Goal: Task Accomplishment & Management: Use online tool/utility

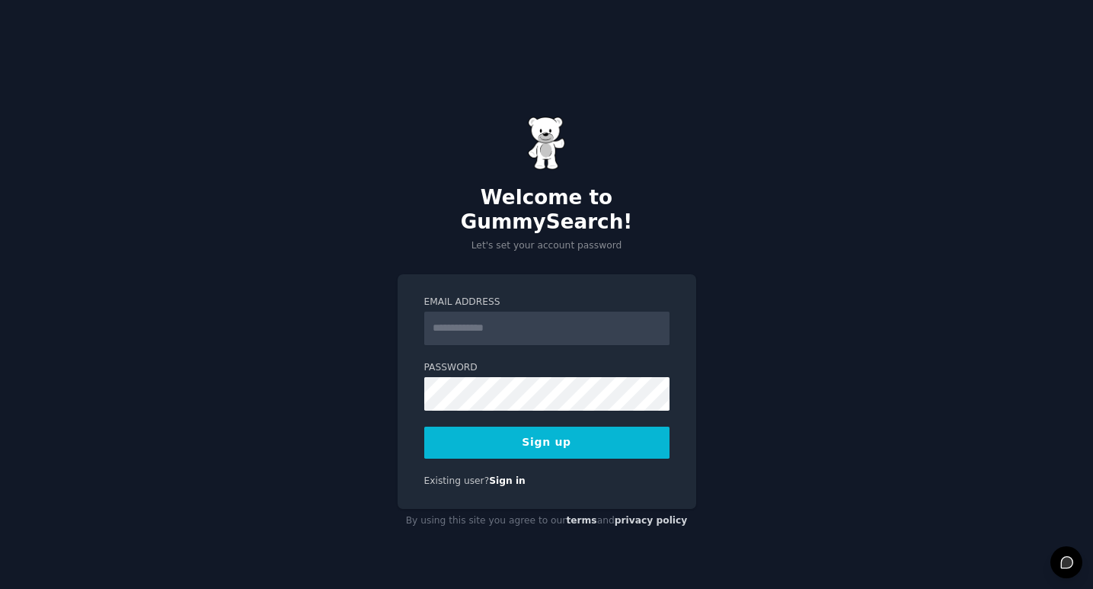
click at [805, 299] on div "Welcome to GummySearch! Let's set your account password Email Address Password …" at bounding box center [546, 324] width 1093 height 589
click at [548, 318] on input "Email Address" at bounding box center [546, 329] width 245 height 34
paste input "**********"
type input "**********"
click at [568, 433] on button "Sign up" at bounding box center [546, 443] width 245 height 32
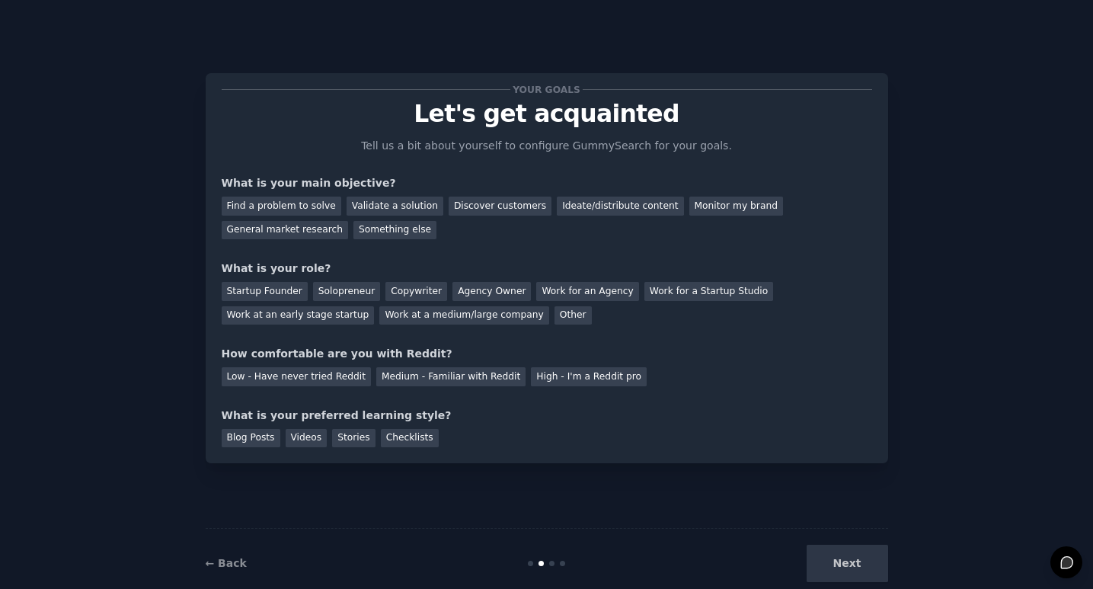
click at [872, 569] on div "Next" at bounding box center [774, 563] width 228 height 37
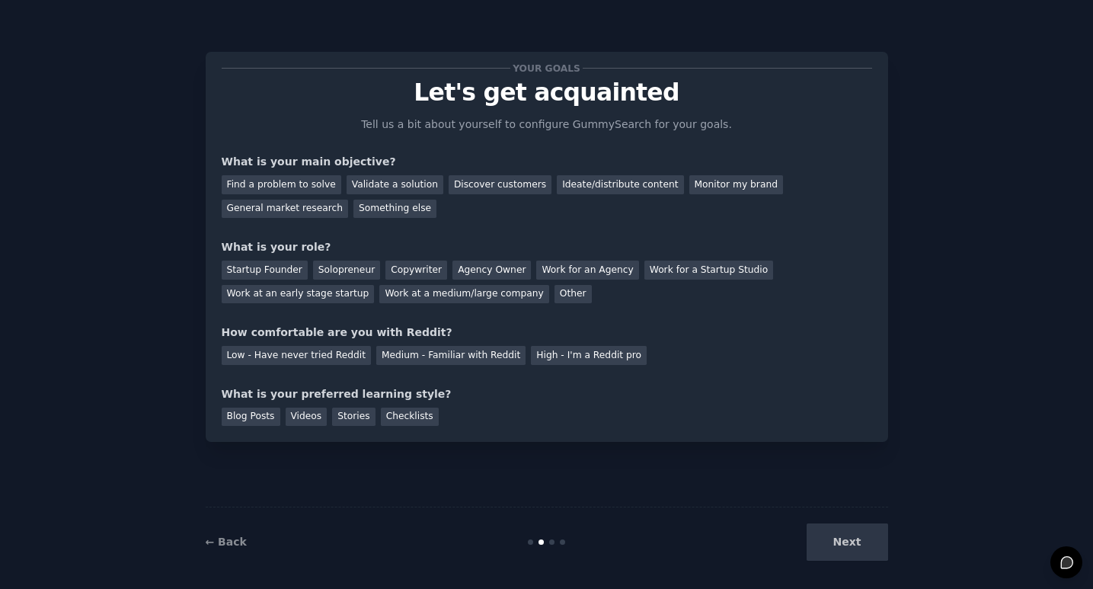
scroll to position [30, 0]
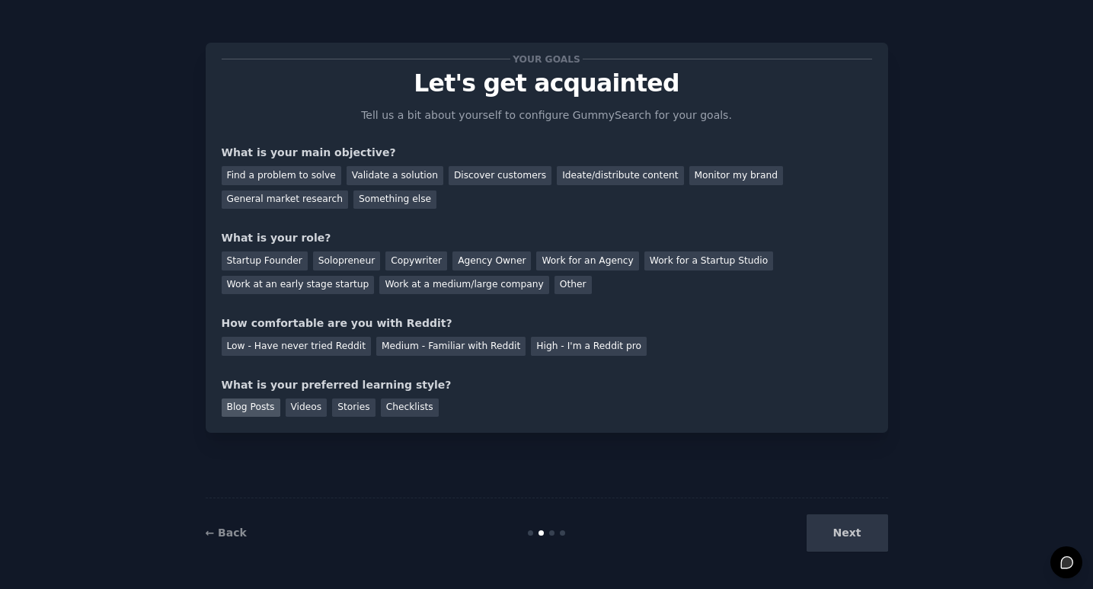
click at [259, 405] on div "Blog Posts" at bounding box center [251, 407] width 59 height 19
click at [270, 261] on div "Startup Founder" at bounding box center [265, 260] width 86 height 19
click at [299, 175] on div "Find a problem to solve" at bounding box center [282, 175] width 120 height 19
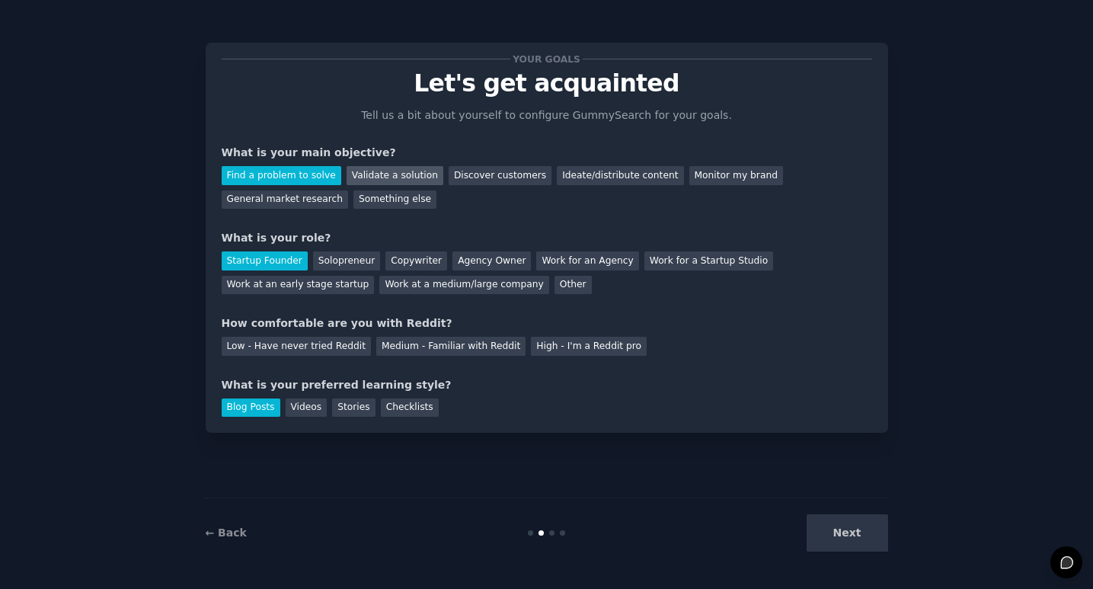
click at [364, 170] on div "Validate a solution" at bounding box center [395, 175] width 97 height 19
click at [272, 171] on div "Find a problem to solve" at bounding box center [282, 175] width 120 height 19
click at [835, 533] on div "Next" at bounding box center [774, 532] width 228 height 37
click at [462, 347] on div "Medium - Familiar with Reddit" at bounding box center [450, 346] width 149 height 19
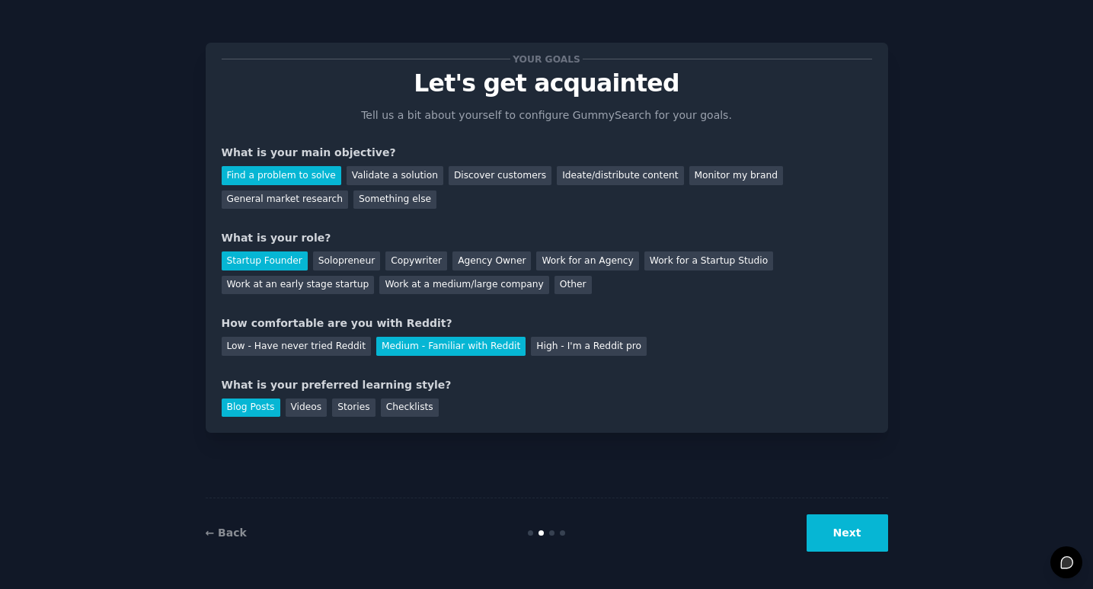
click at [859, 538] on button "Next" at bounding box center [848, 532] width 82 height 37
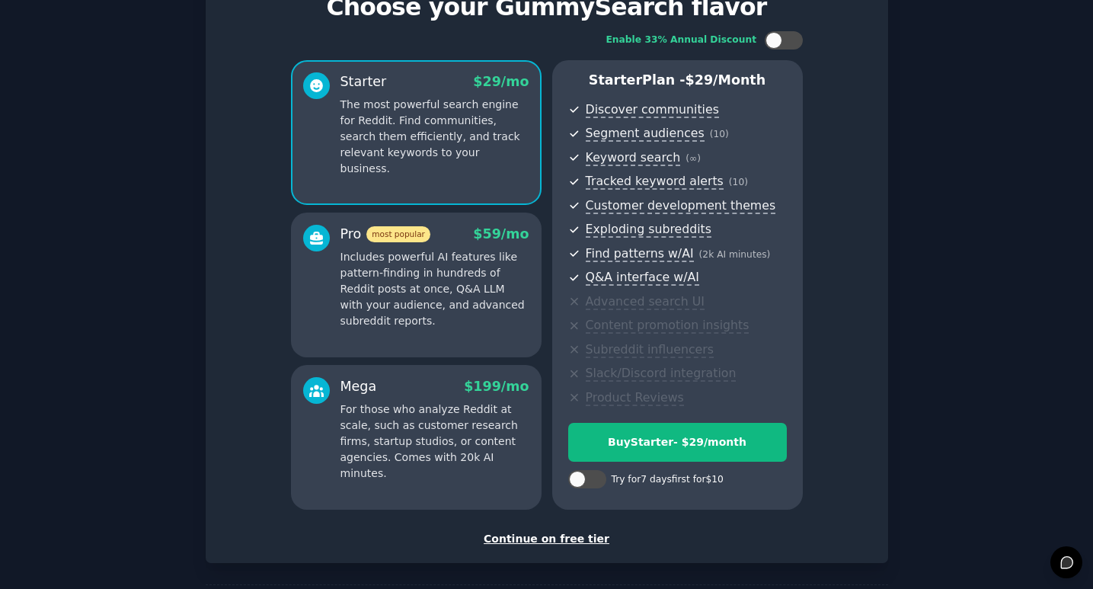
click at [571, 536] on div "Continue on free tier" at bounding box center [547, 539] width 651 height 16
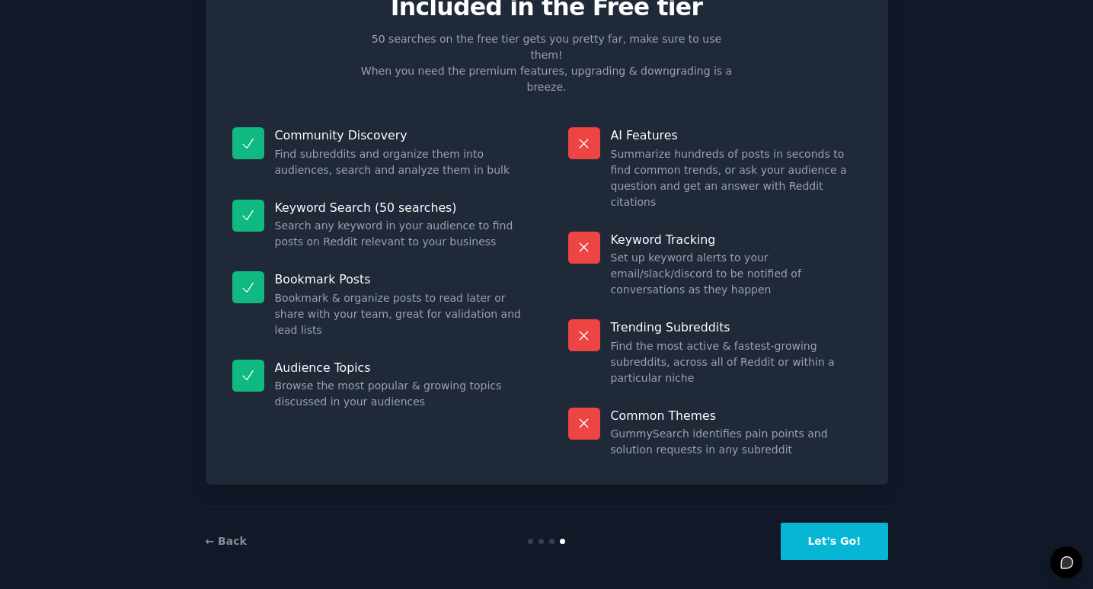
scroll to position [5, 0]
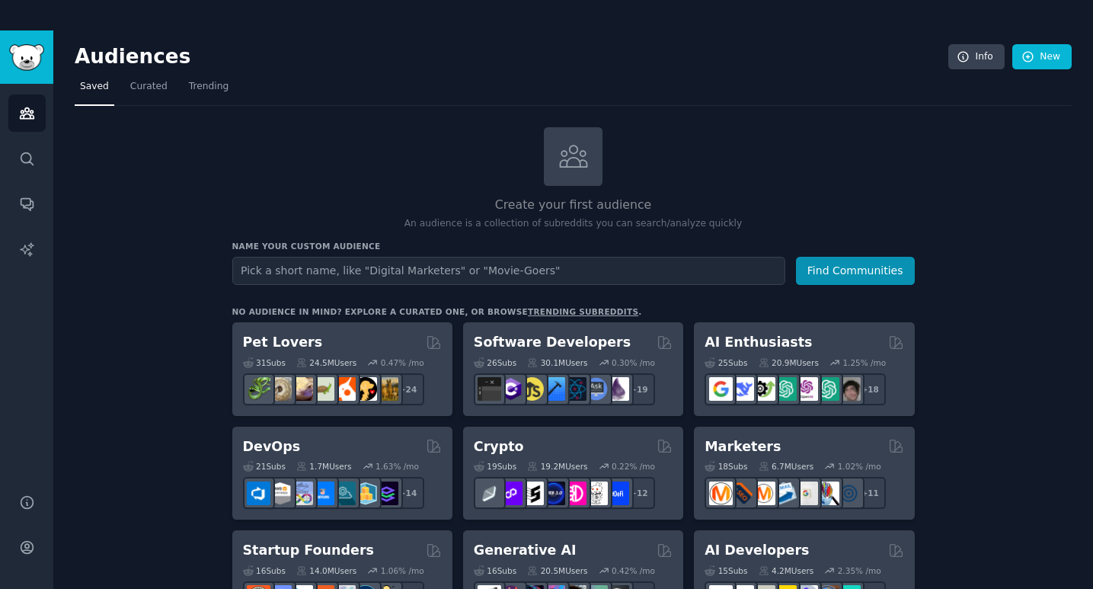
click at [416, 262] on input "text" at bounding box center [508, 271] width 553 height 28
type input "ai"
click at [796, 257] on button "Find Communities" at bounding box center [855, 271] width 119 height 28
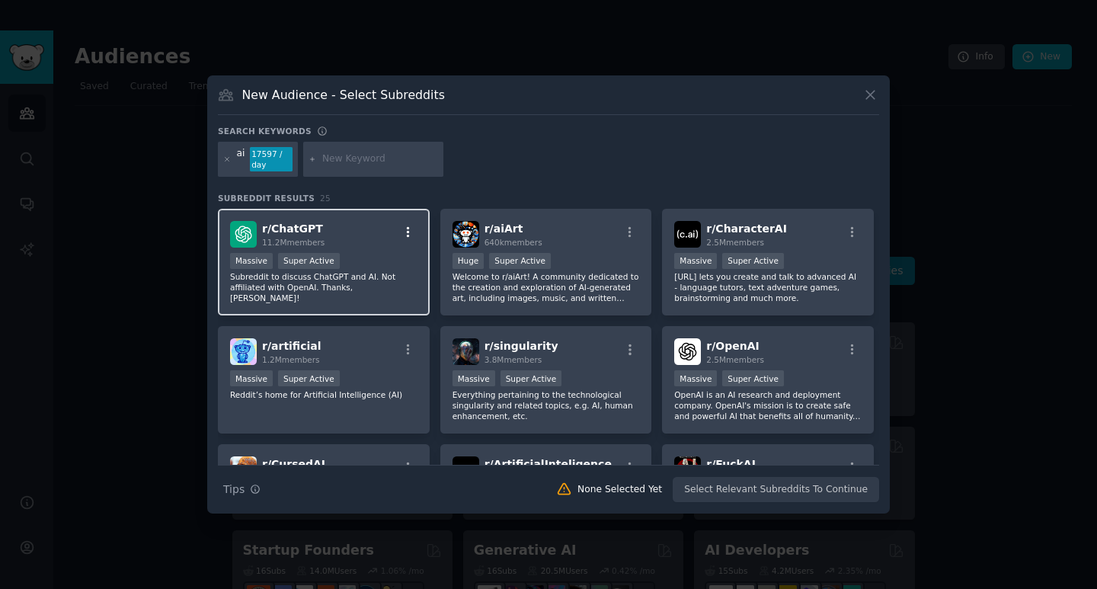
click at [408, 231] on icon "button" at bounding box center [408, 232] width 14 height 14
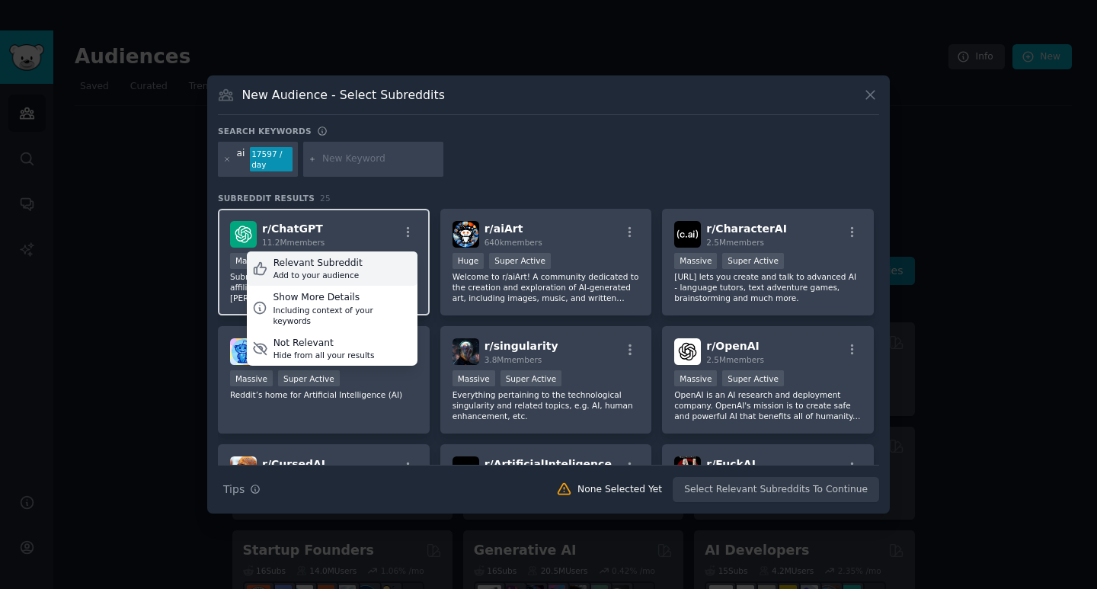
click at [357, 257] on div "Relevant Subreddit Add to your audience" at bounding box center [332, 268] width 171 height 35
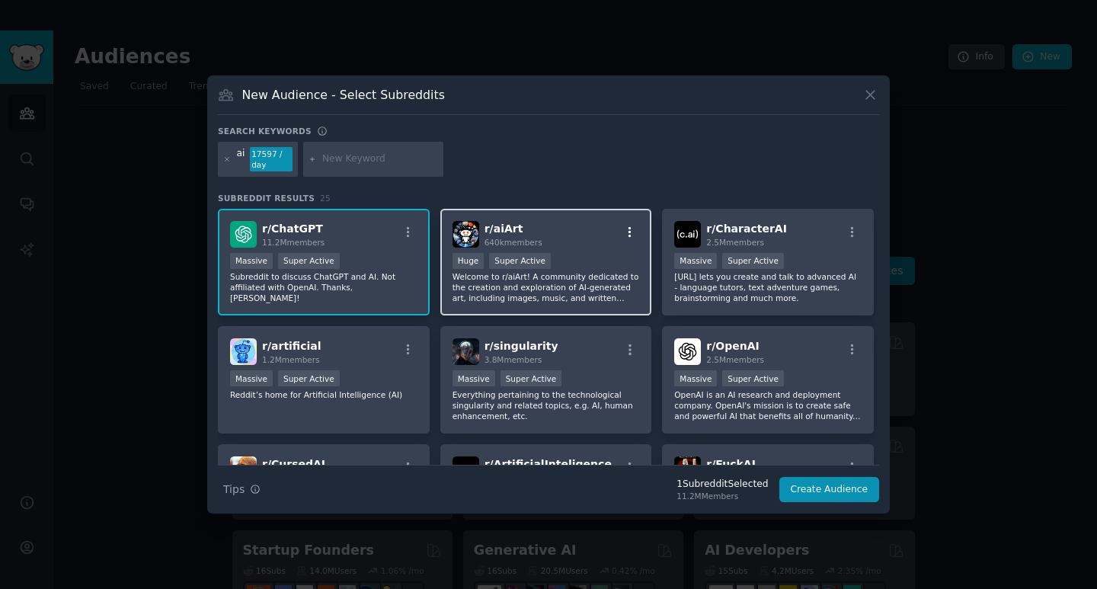
click at [628, 233] on icon "button" at bounding box center [629, 231] width 3 height 11
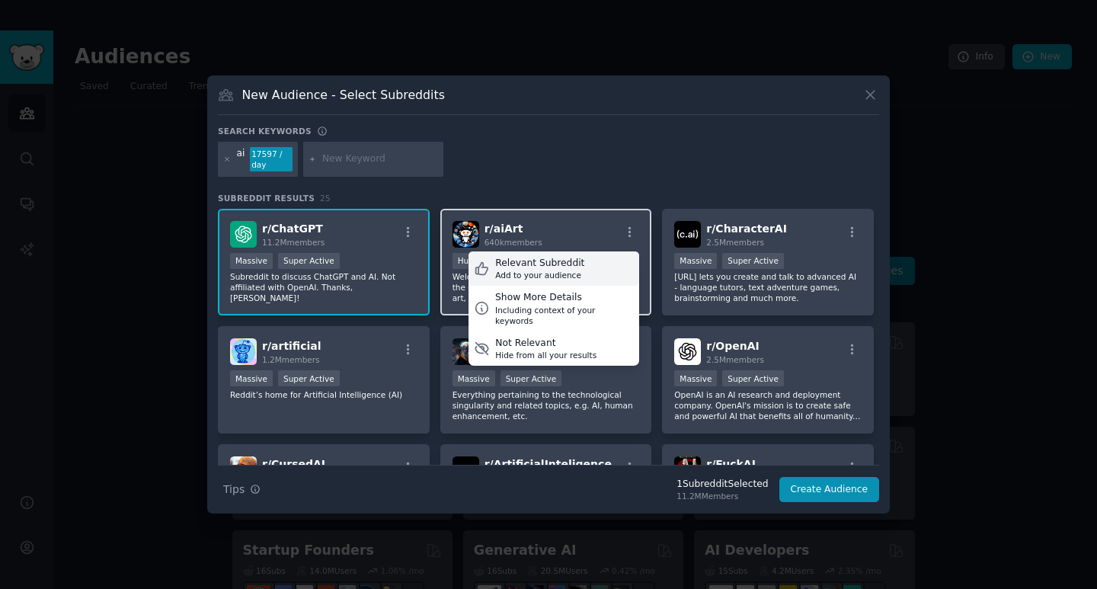
click at [603, 264] on div "Relevant Subreddit Add to your audience" at bounding box center [553, 268] width 171 height 35
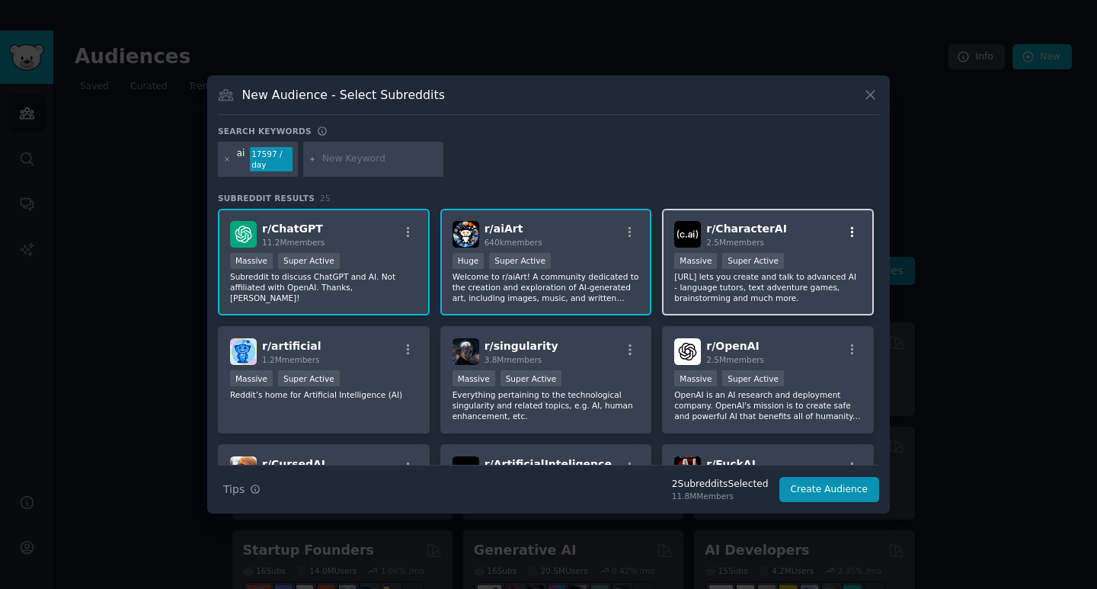
click at [851, 236] on icon "button" at bounding box center [852, 231] width 3 height 11
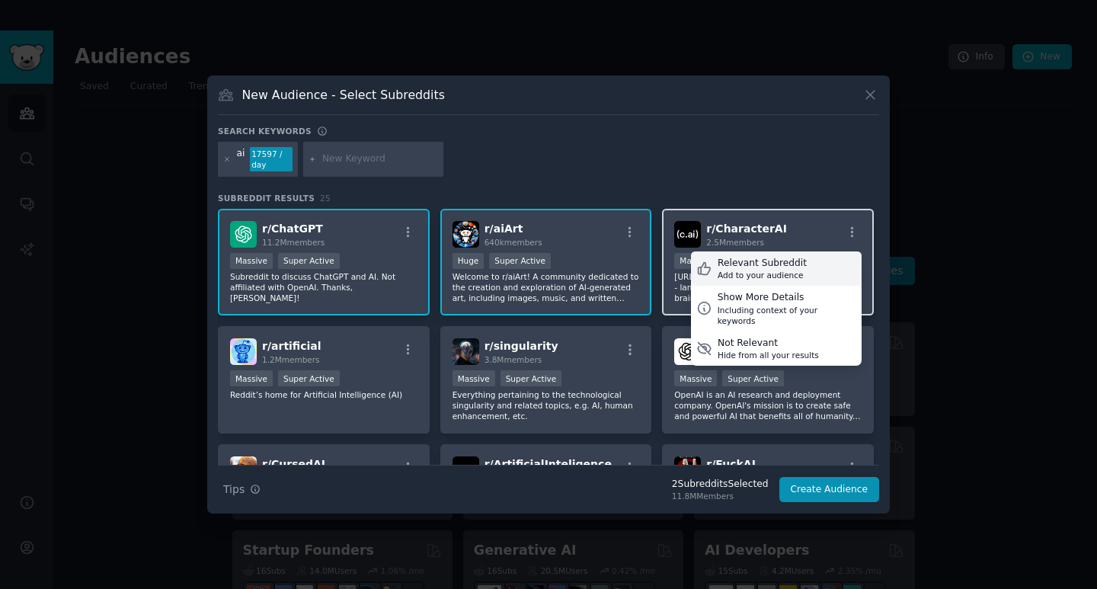
click at [781, 261] on div "Relevant Subreddit" at bounding box center [762, 264] width 89 height 14
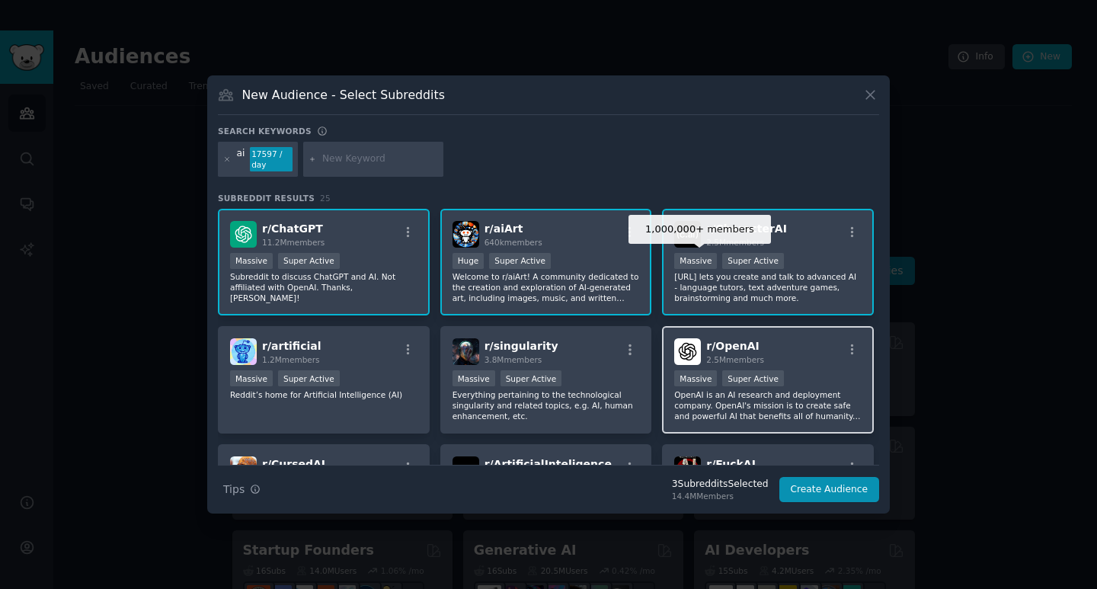
scroll to position [76, 0]
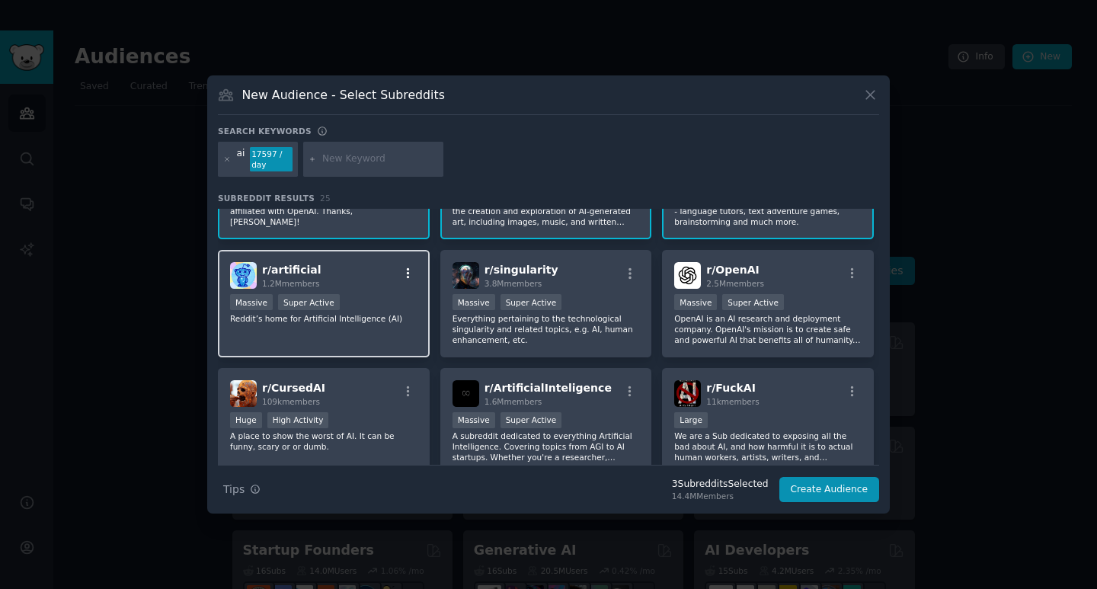
click at [408, 274] on icon "button" at bounding box center [408, 274] width 14 height 14
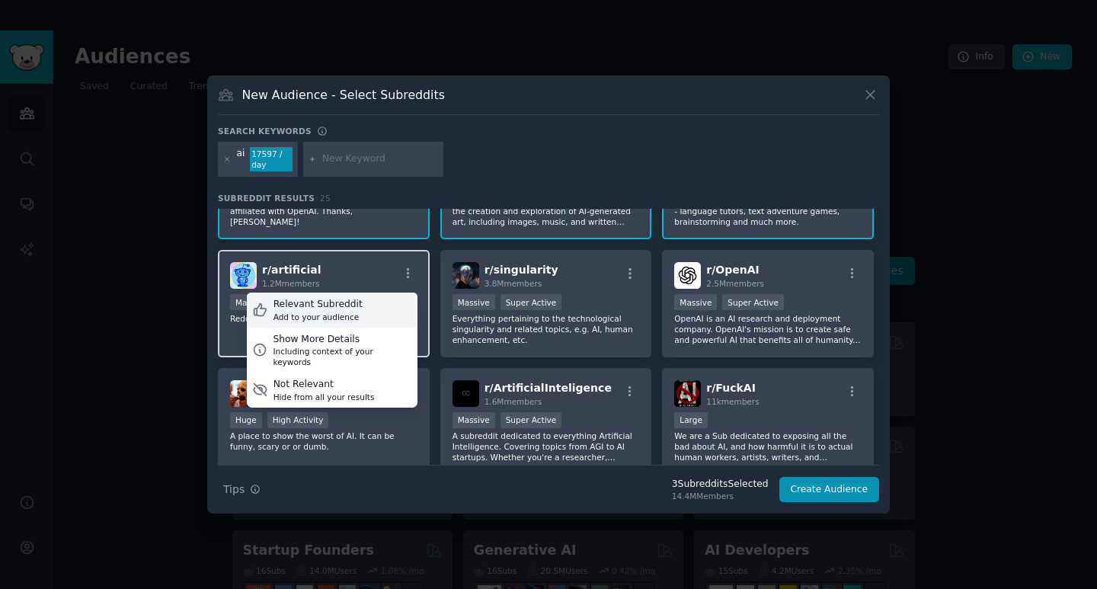
click at [352, 304] on div "Relevant Subreddit Add to your audience" at bounding box center [332, 310] width 171 height 35
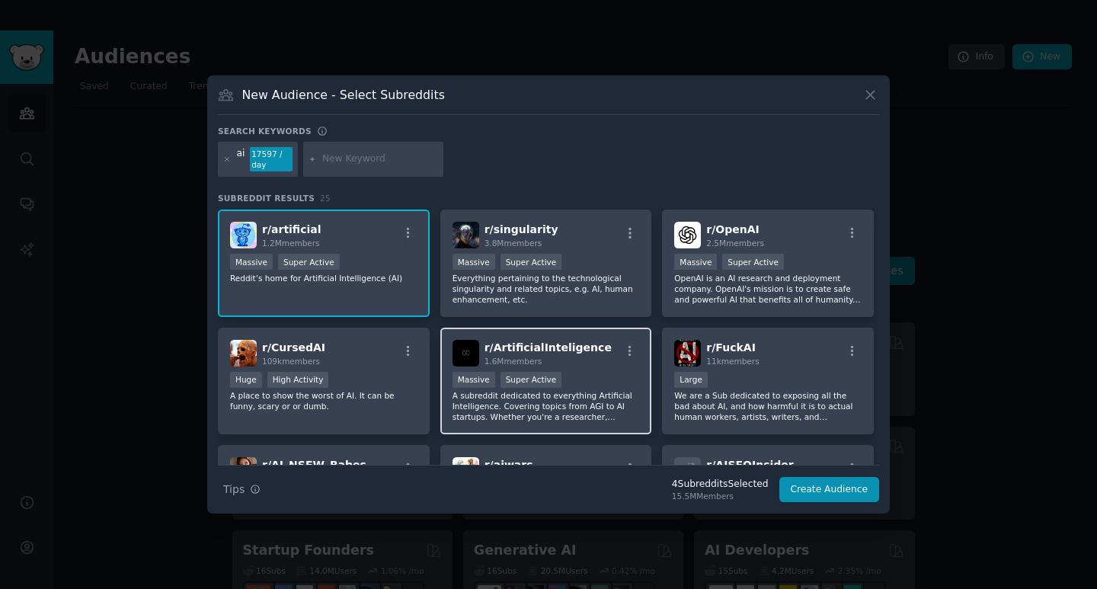
scroll to position [152, 0]
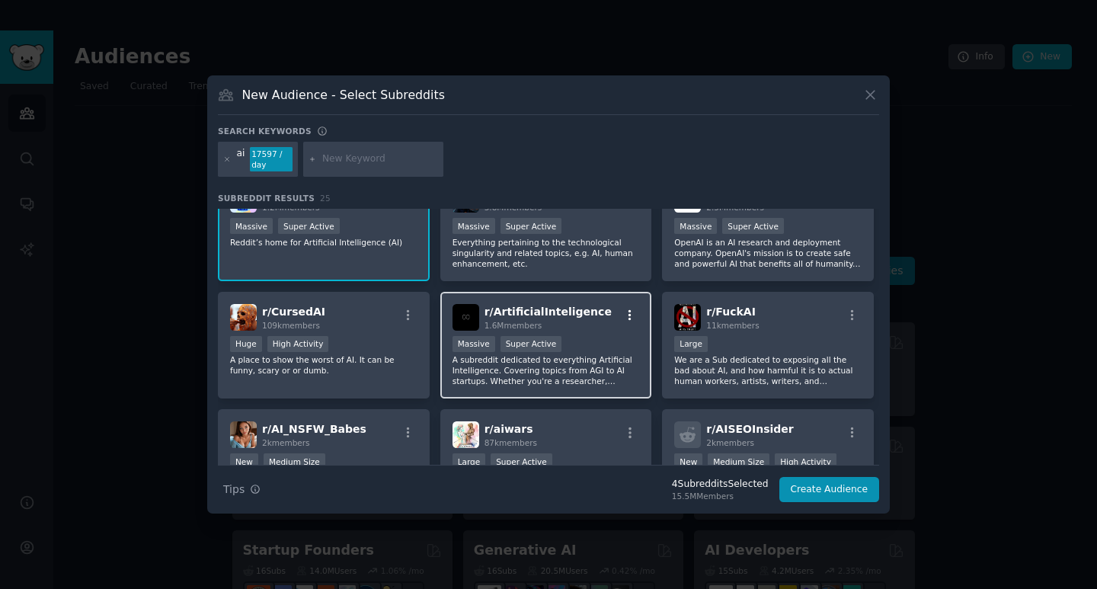
click at [630, 312] on icon "button" at bounding box center [630, 316] width 14 height 14
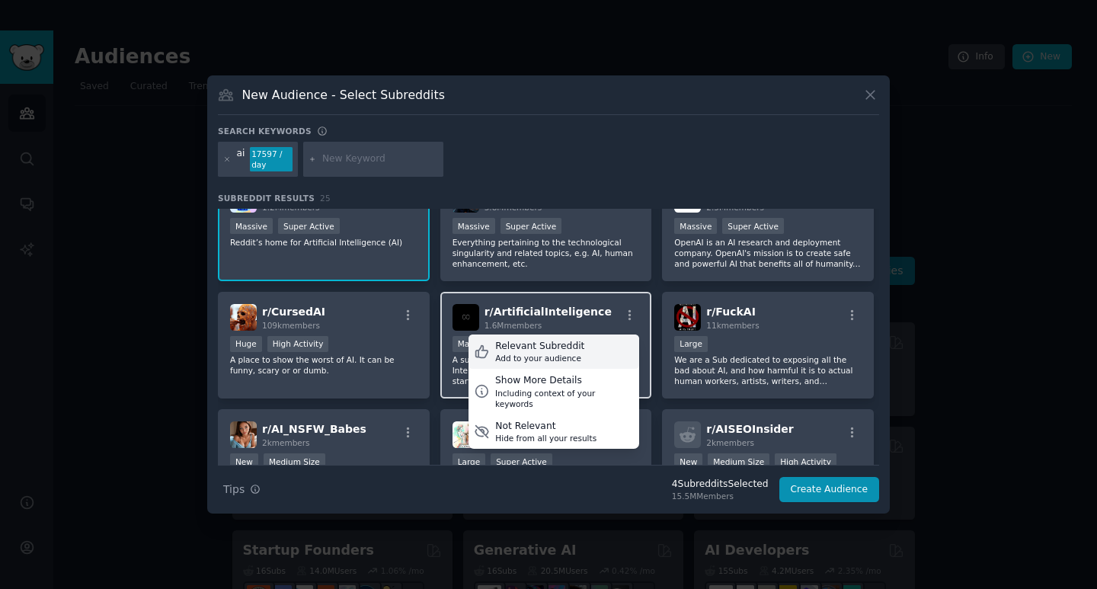
click at [575, 350] on div "Relevant Subreddit Add to your audience" at bounding box center [553, 351] width 171 height 35
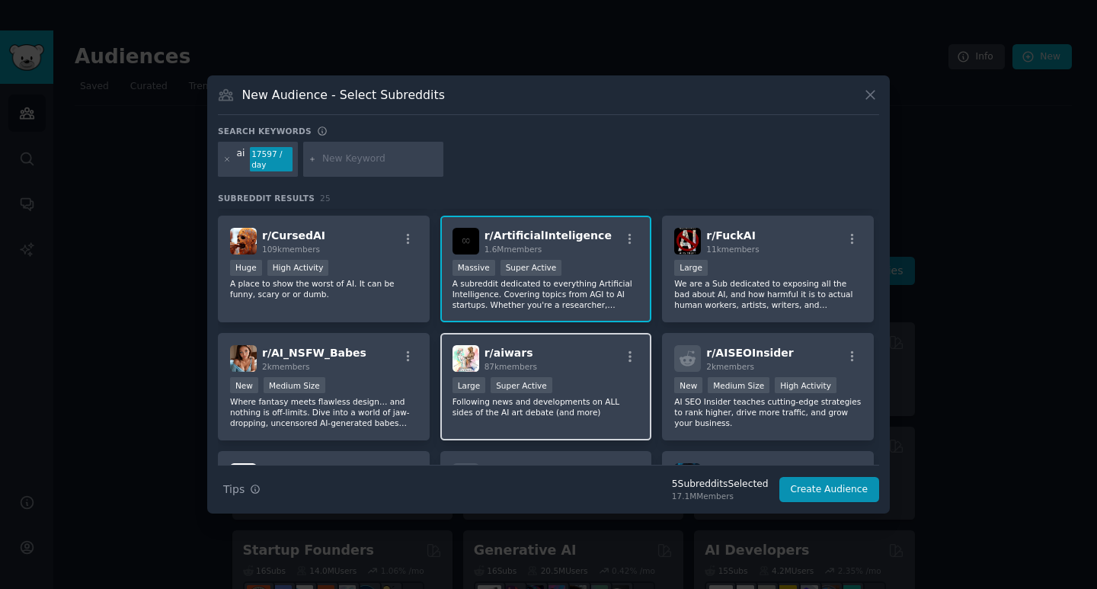
scroll to position [305, 0]
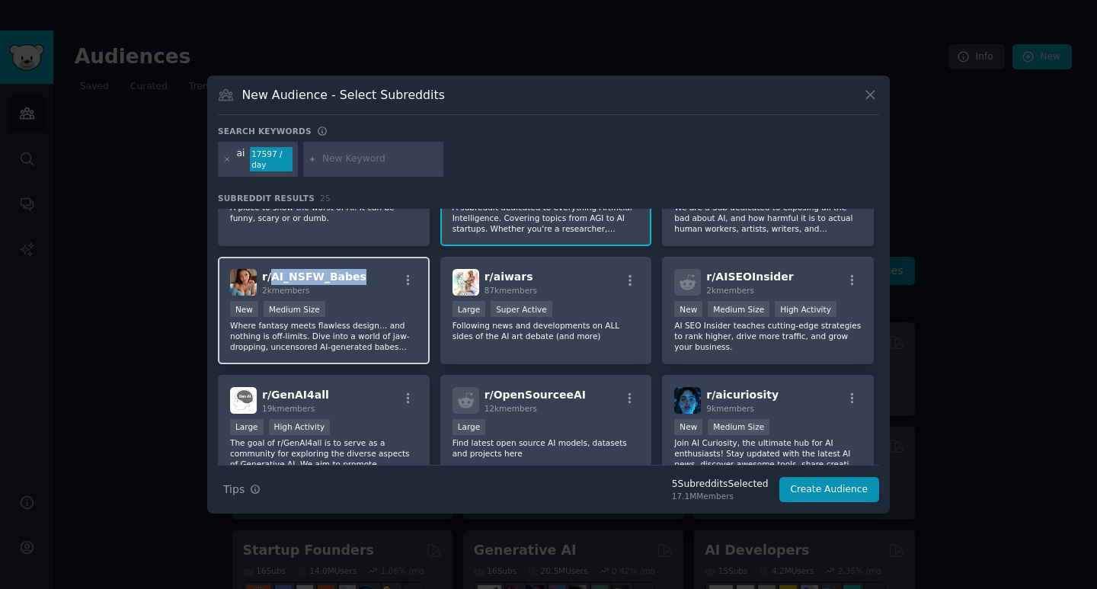
drag, startPoint x: 356, startPoint y: 275, endPoint x: 272, endPoint y: 277, distance: 83.8
click at [272, 277] on div "r/ AI_NSFW_Babes 2k members" at bounding box center [323, 282] width 187 height 27
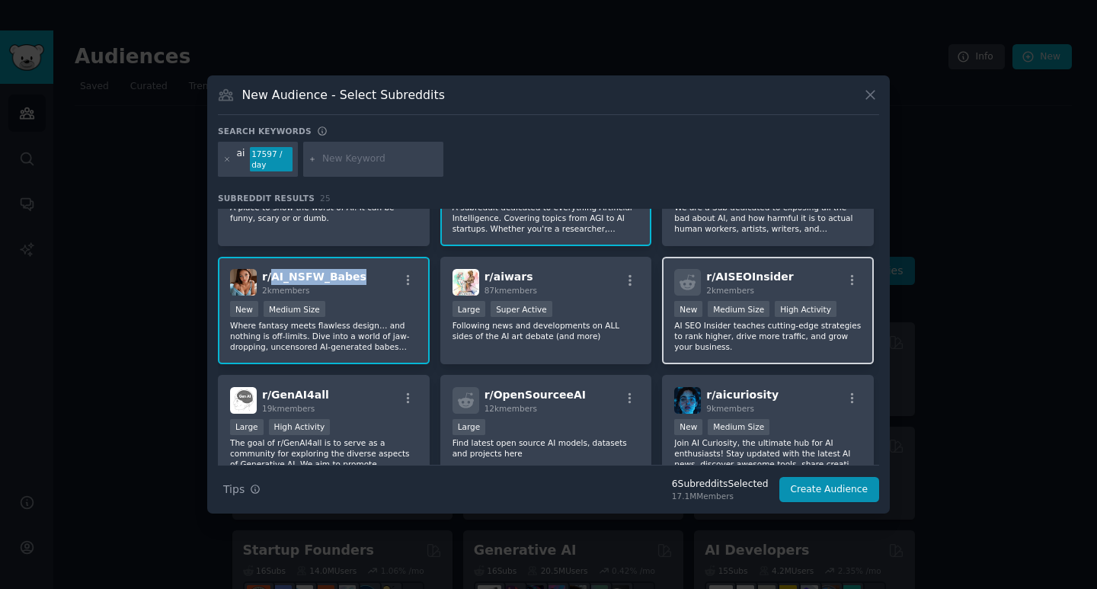
copy span "AI_NSFW_Babes"
click at [365, 286] on div "r/ AI_NSFW_Babes 2k members" at bounding box center [323, 282] width 187 height 27
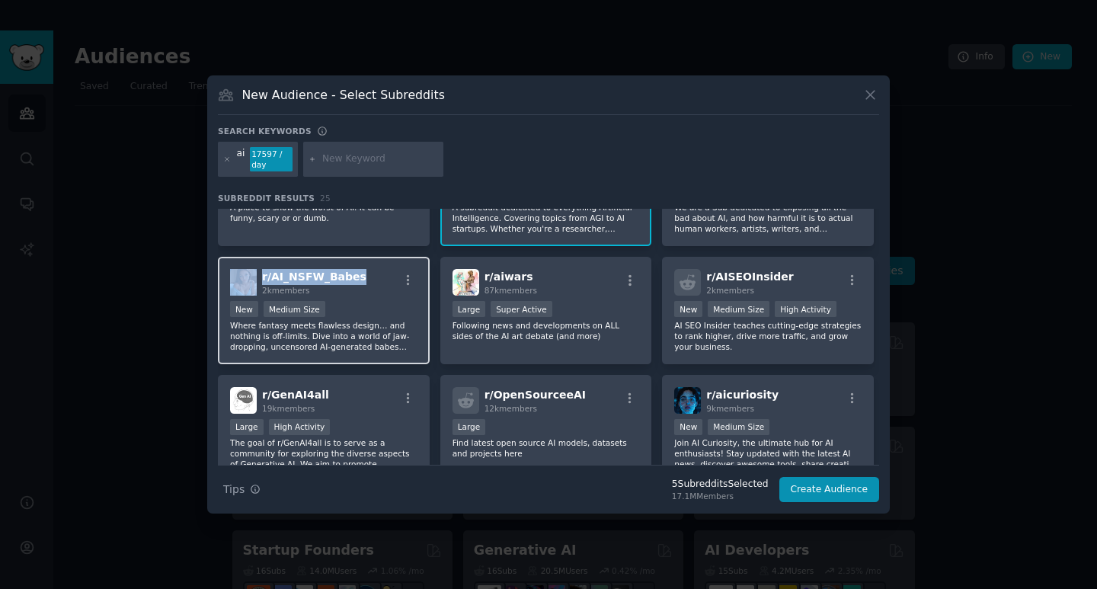
drag, startPoint x: 365, startPoint y: 275, endPoint x: 271, endPoint y: 283, distance: 94.0
click at [259, 277] on div "r/ AI_NSFW_Babes 2k members" at bounding box center [323, 282] width 187 height 27
copy div "r/ AI_NSFW_Babes"
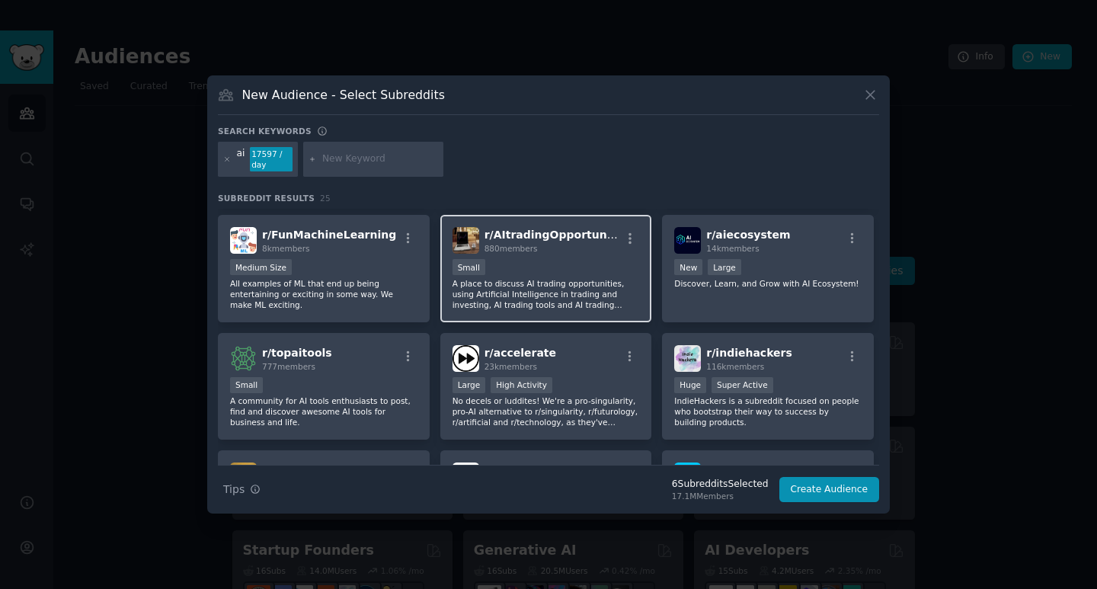
scroll to position [609, 0]
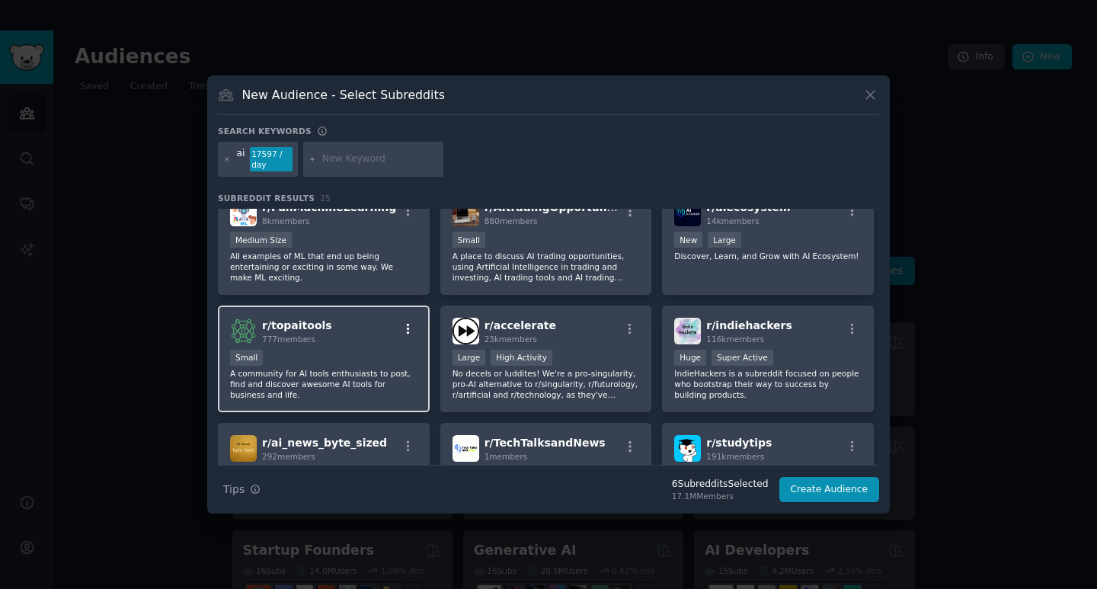
drag, startPoint x: 398, startPoint y: 325, endPoint x: 406, endPoint y: 328, distance: 8.0
click at [398, 325] on button "button" at bounding box center [407, 329] width 19 height 14
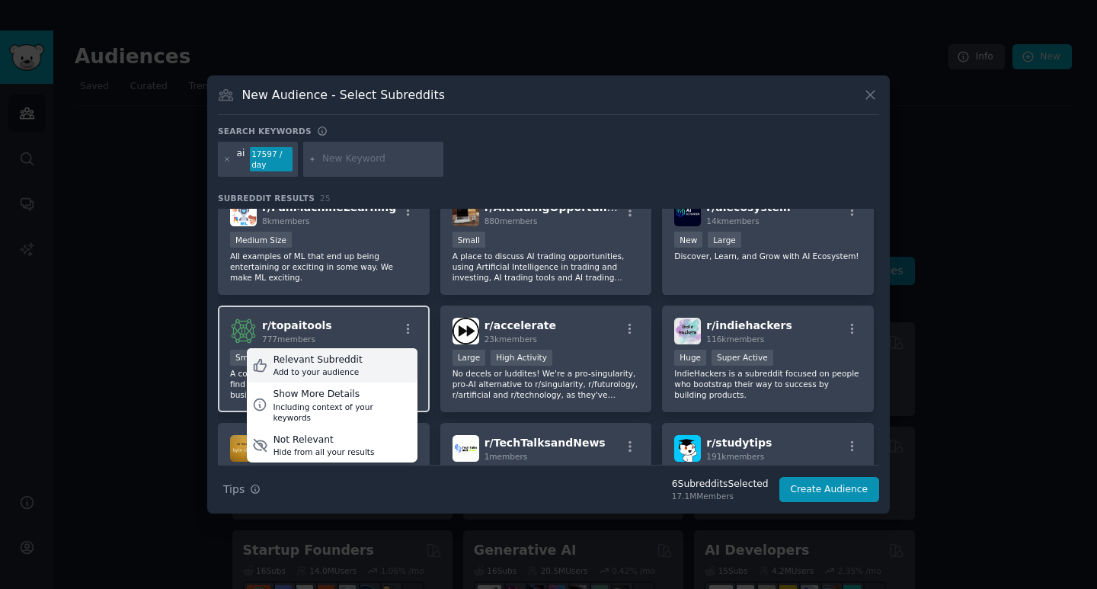
click at [375, 366] on div "Relevant Subreddit Add to your audience" at bounding box center [332, 365] width 171 height 35
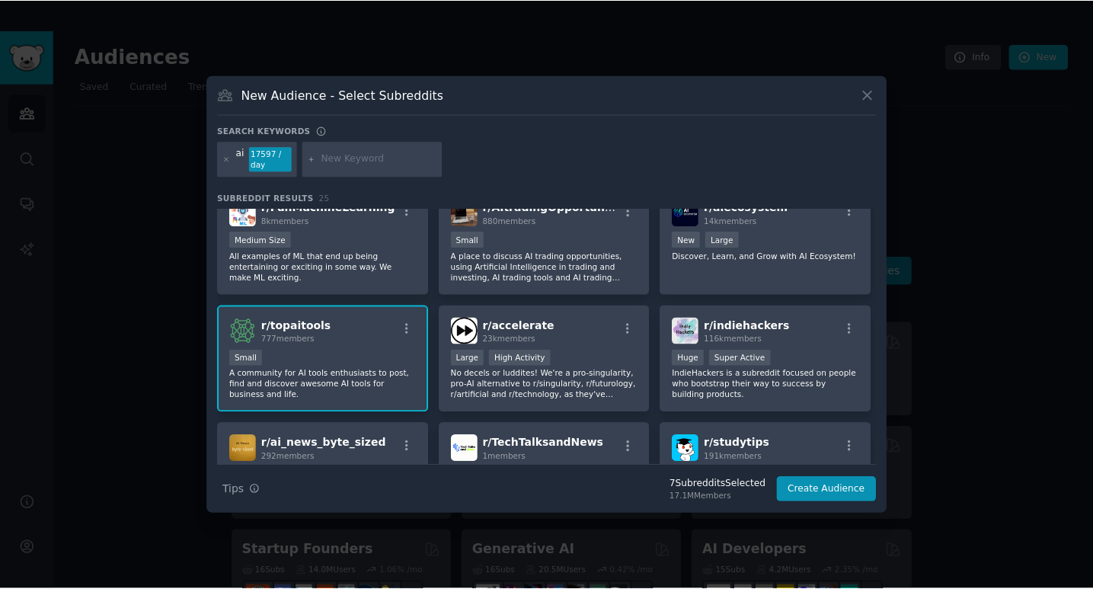
scroll to position [762, 0]
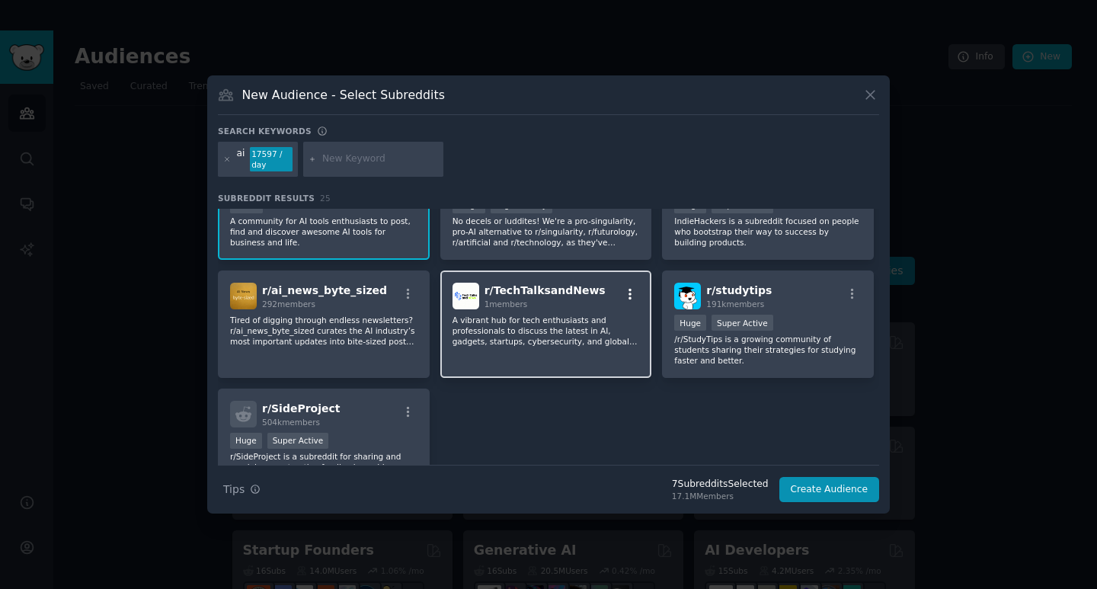
click at [625, 289] on icon "button" at bounding box center [630, 294] width 14 height 14
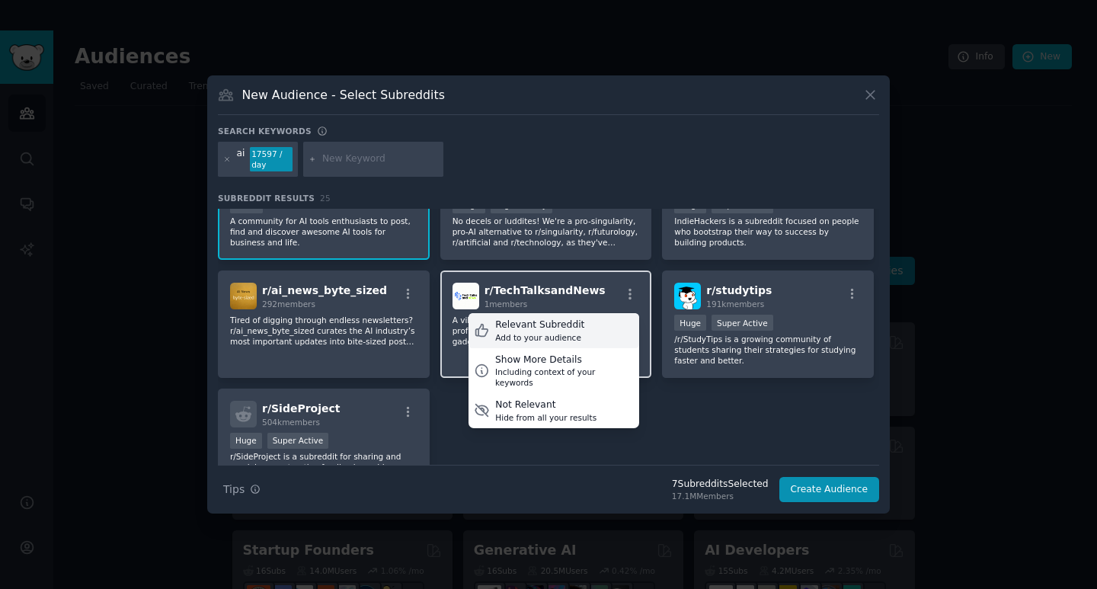
click at [571, 336] on div "Relevant Subreddit Add to your audience" at bounding box center [553, 330] width 171 height 35
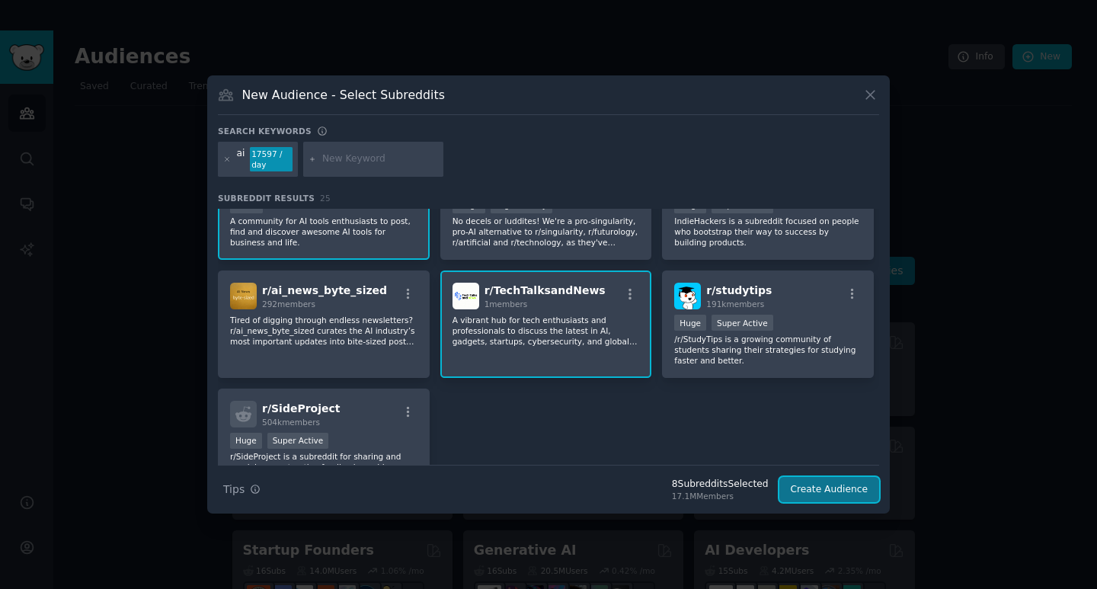
click at [829, 491] on button "Create Audience" at bounding box center [829, 490] width 101 height 26
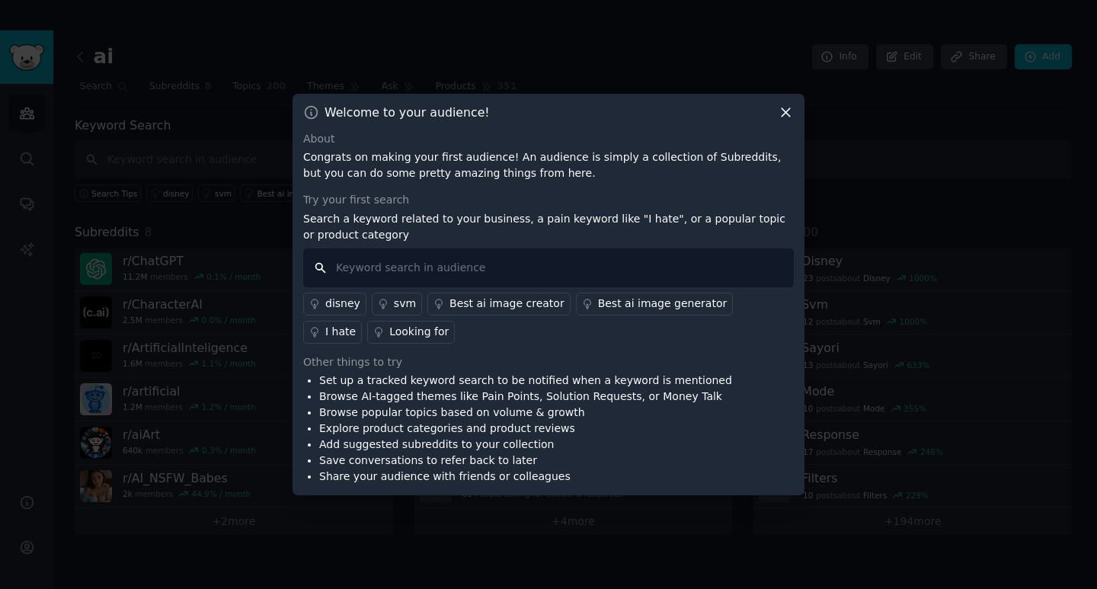
click at [412, 269] on input "text" at bounding box center [548, 267] width 491 height 39
type input "artificial intelligence st. louis"
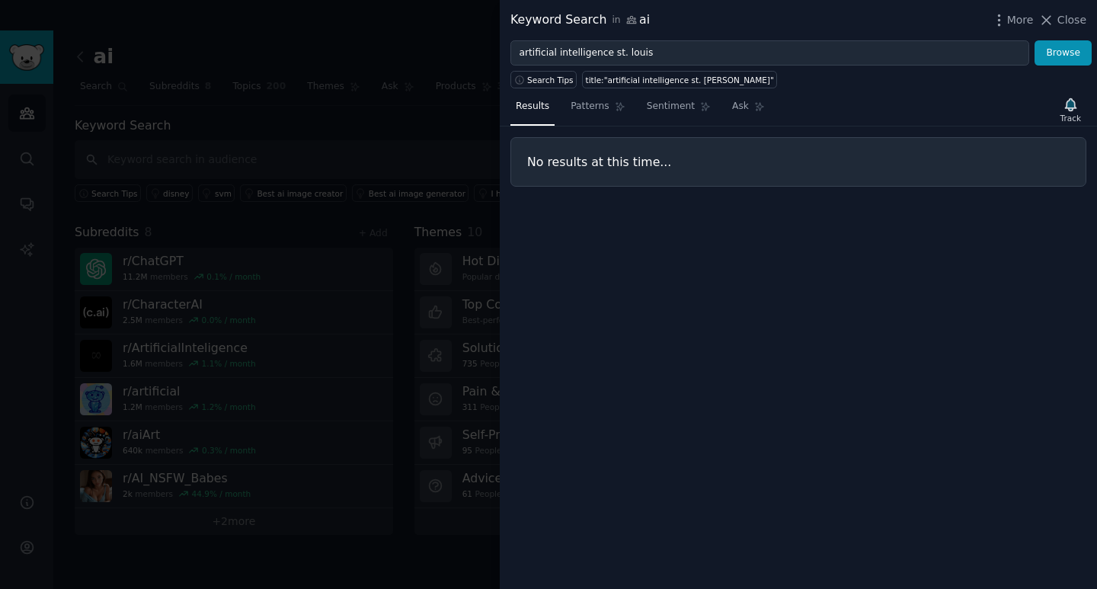
click at [420, 122] on div at bounding box center [548, 294] width 1097 height 589
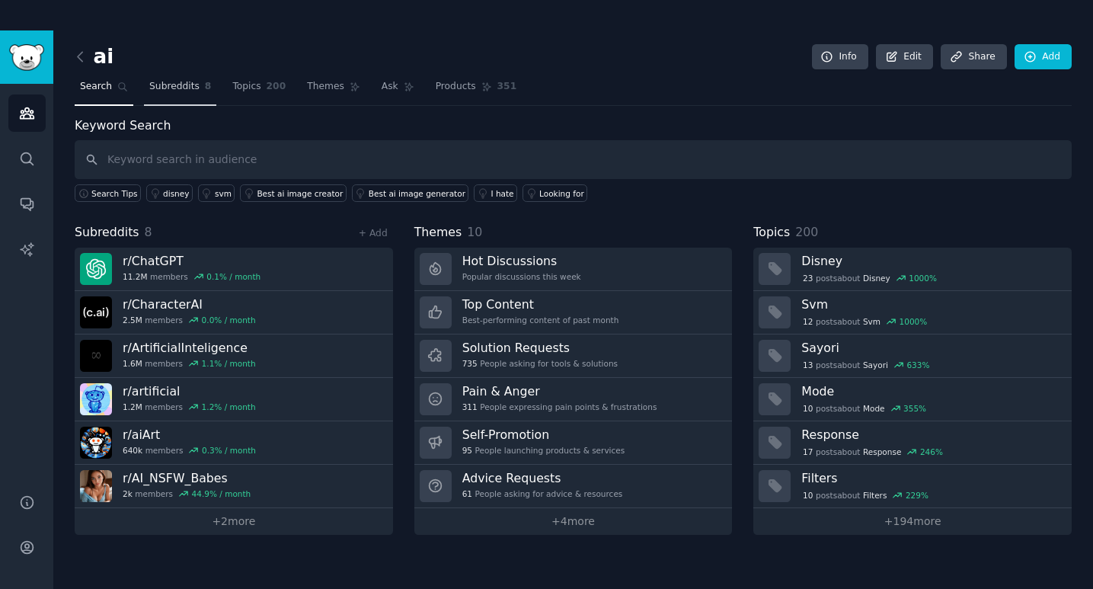
click at [174, 84] on span "Subreddits" at bounding box center [174, 87] width 50 height 14
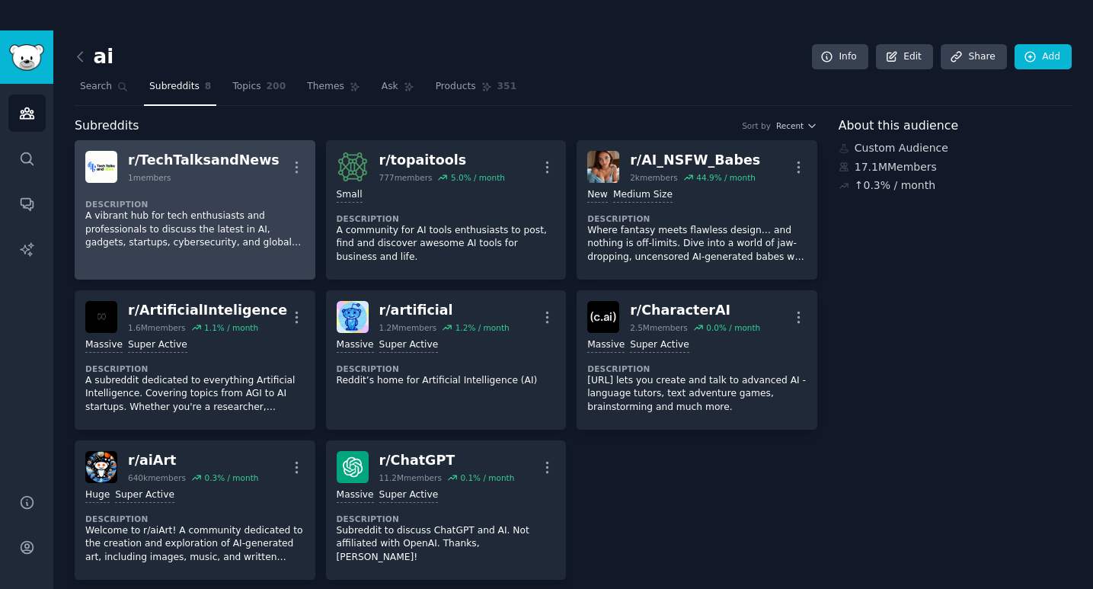
click at [253, 170] on div "r/ TechTalksandNews 1 members More" at bounding box center [194, 167] width 219 height 32
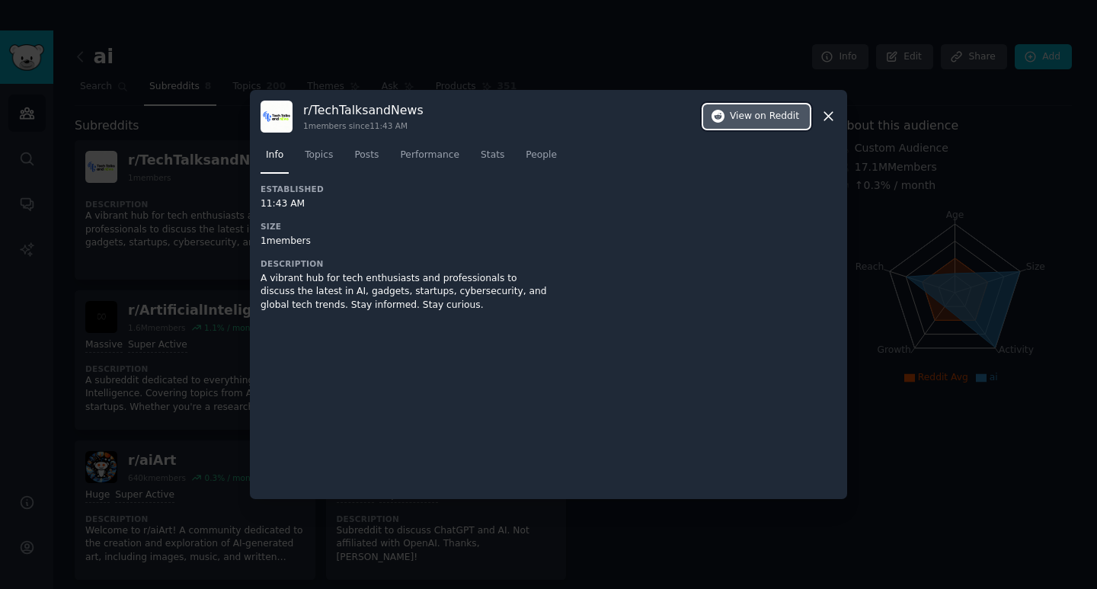
click at [756, 110] on span "View on Reddit" at bounding box center [764, 117] width 69 height 14
click at [823, 115] on icon at bounding box center [828, 116] width 16 height 16
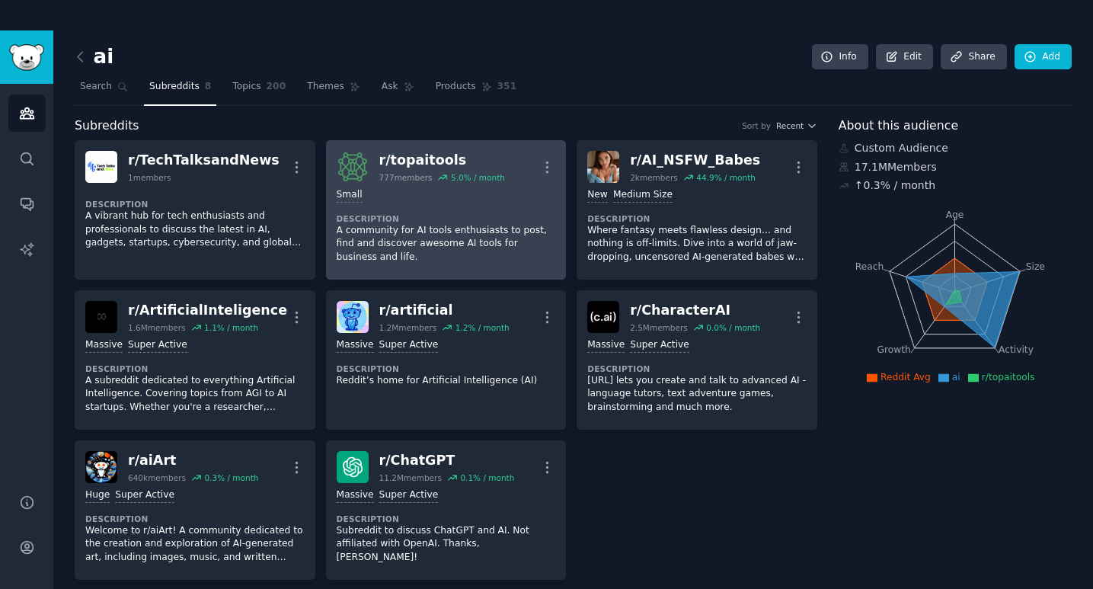
click at [471, 202] on div "Small" at bounding box center [446, 195] width 219 height 14
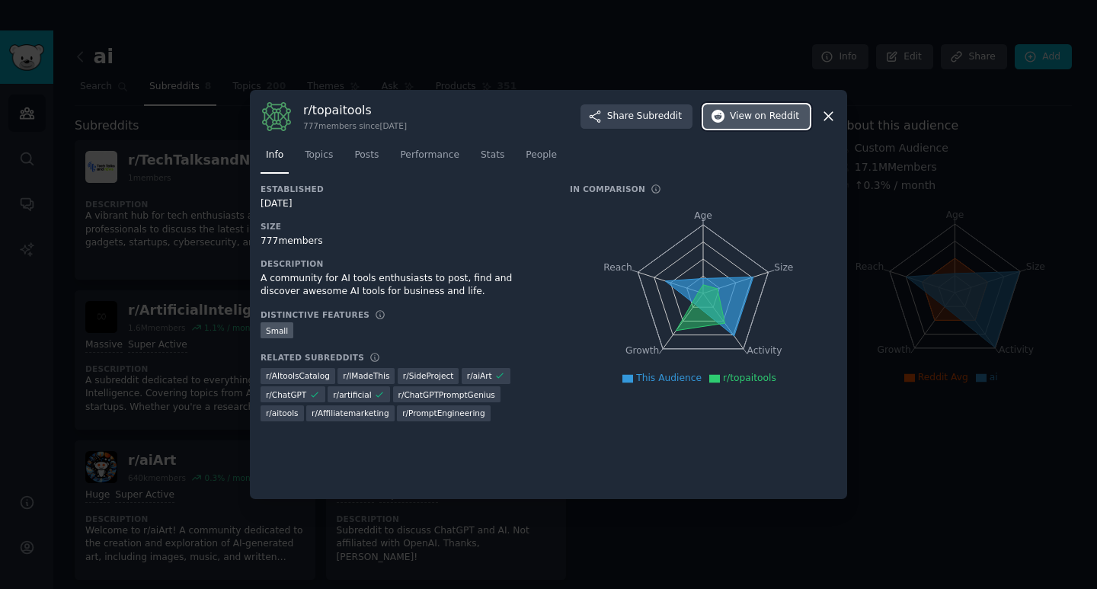
click at [775, 115] on span "on Reddit" at bounding box center [777, 117] width 44 height 14
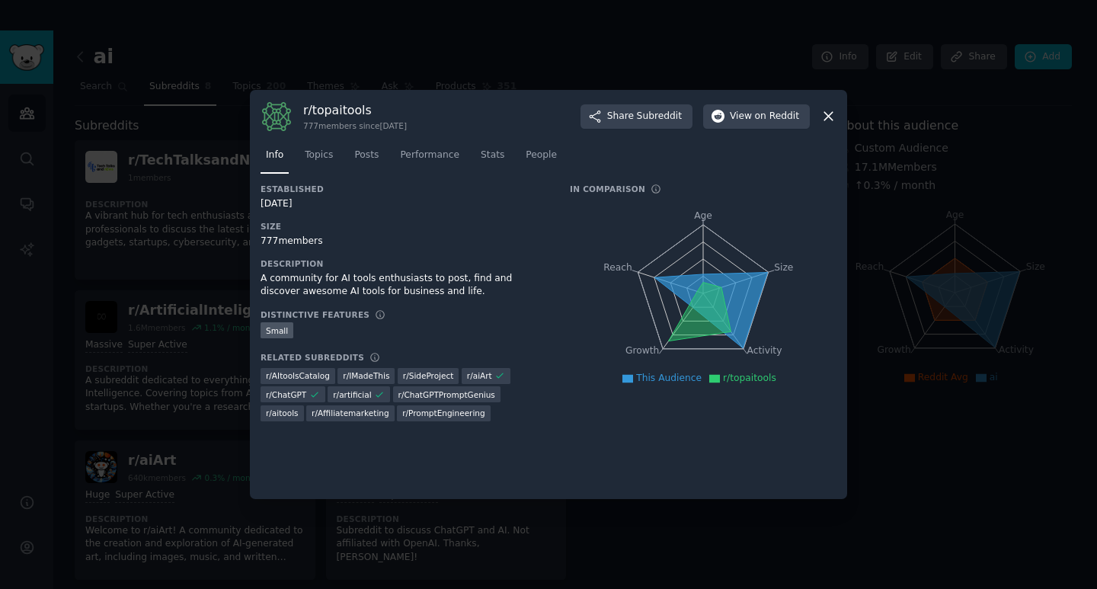
click at [824, 115] on icon at bounding box center [828, 116] width 16 height 16
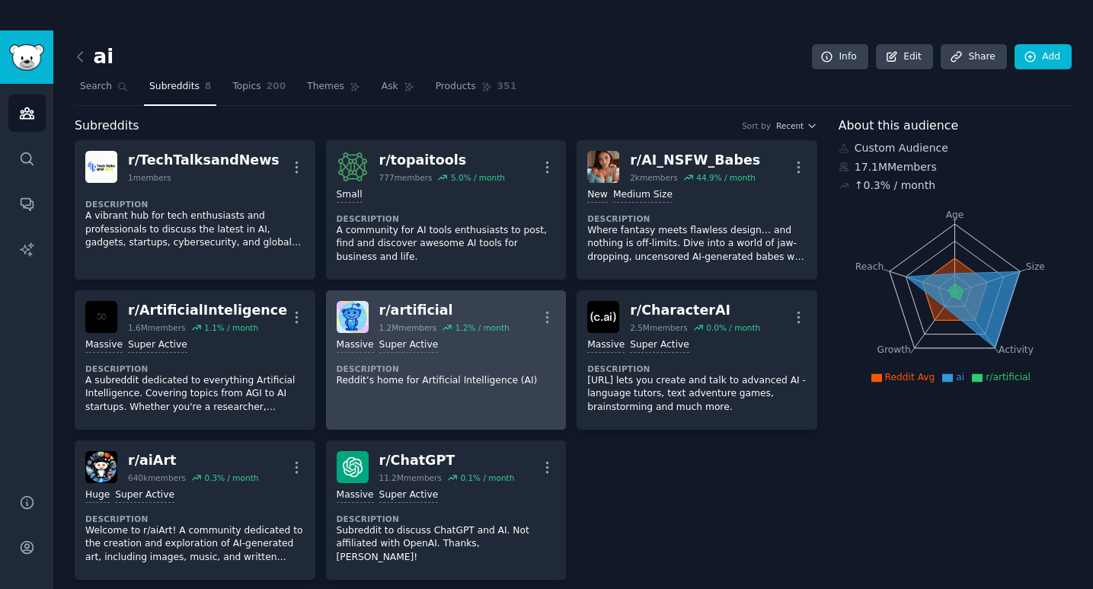
scroll to position [152, 0]
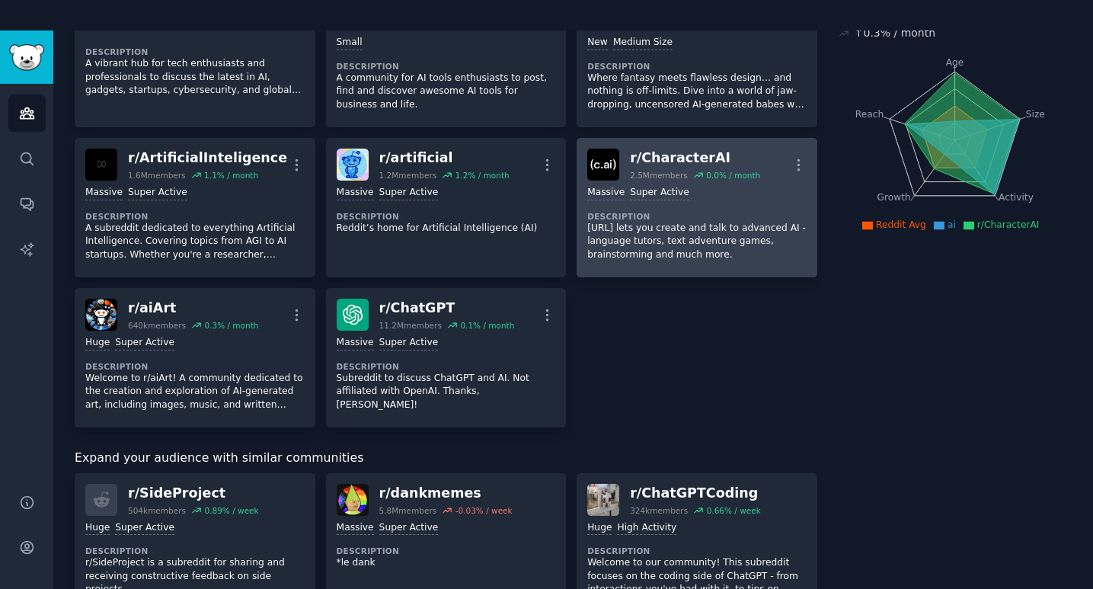
click at [731, 196] on div "Massive Super Active" at bounding box center [696, 193] width 219 height 14
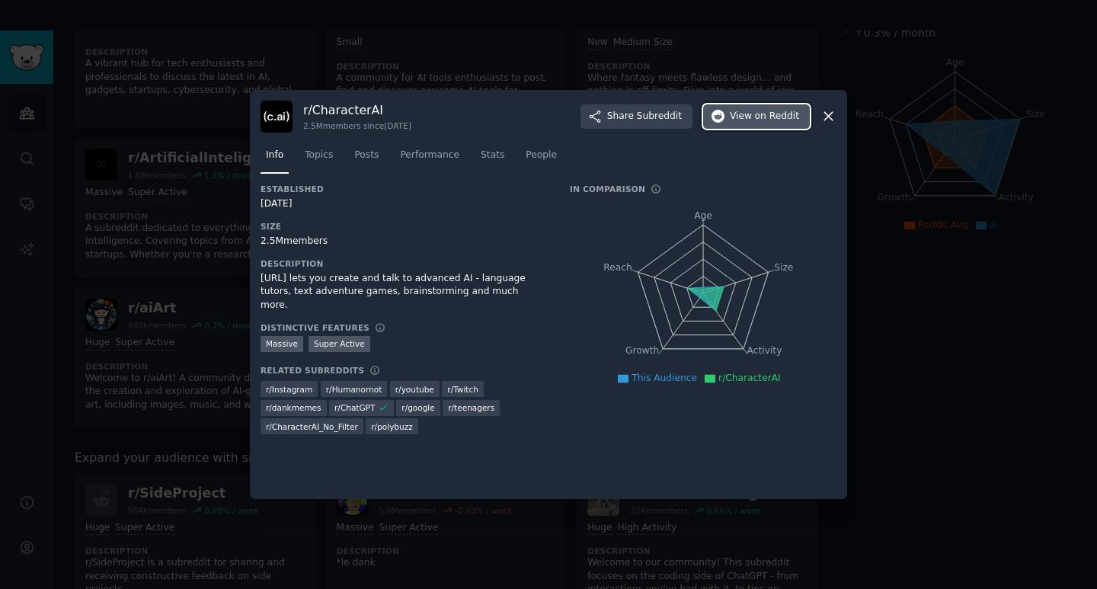
click at [751, 114] on span "View on Reddit" at bounding box center [764, 117] width 69 height 14
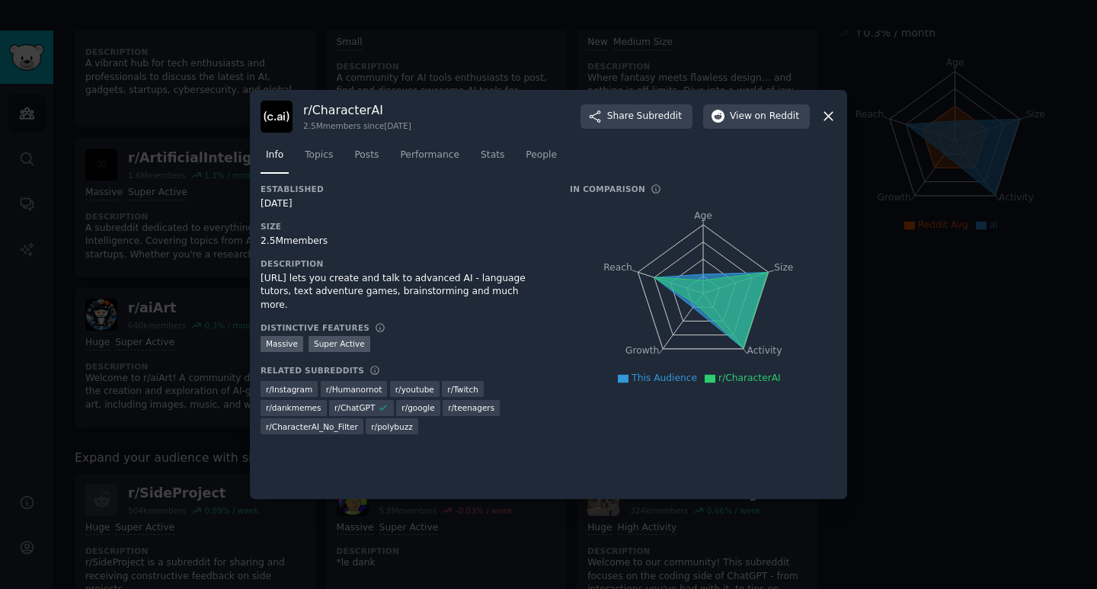
click at [826, 112] on icon at bounding box center [828, 116] width 16 height 16
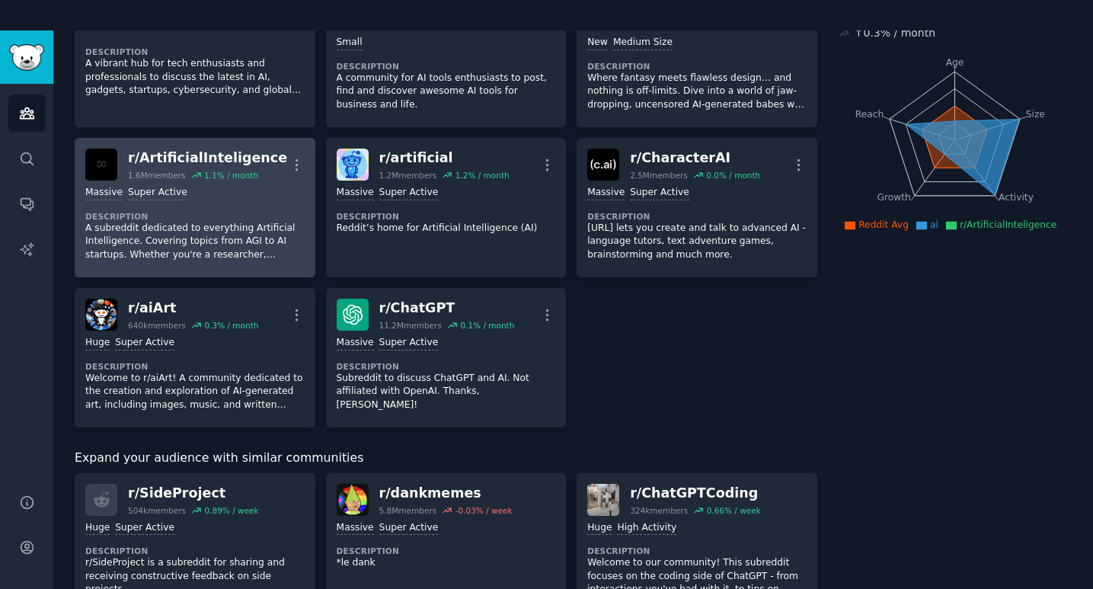
click at [243, 219] on dt "Description" at bounding box center [194, 216] width 219 height 11
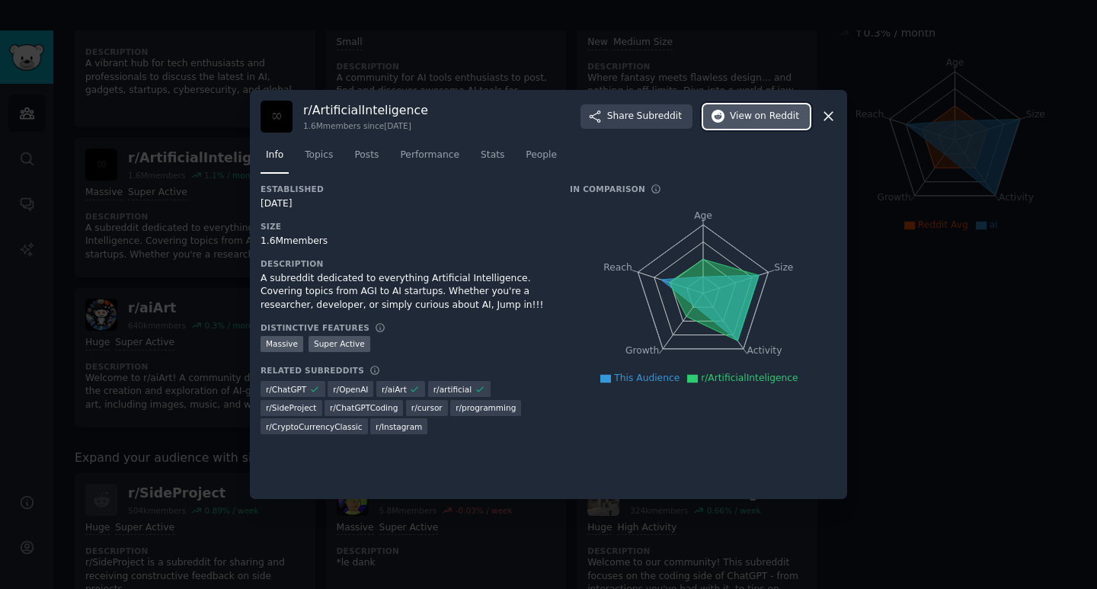
click at [760, 116] on span "on Reddit" at bounding box center [777, 117] width 44 height 14
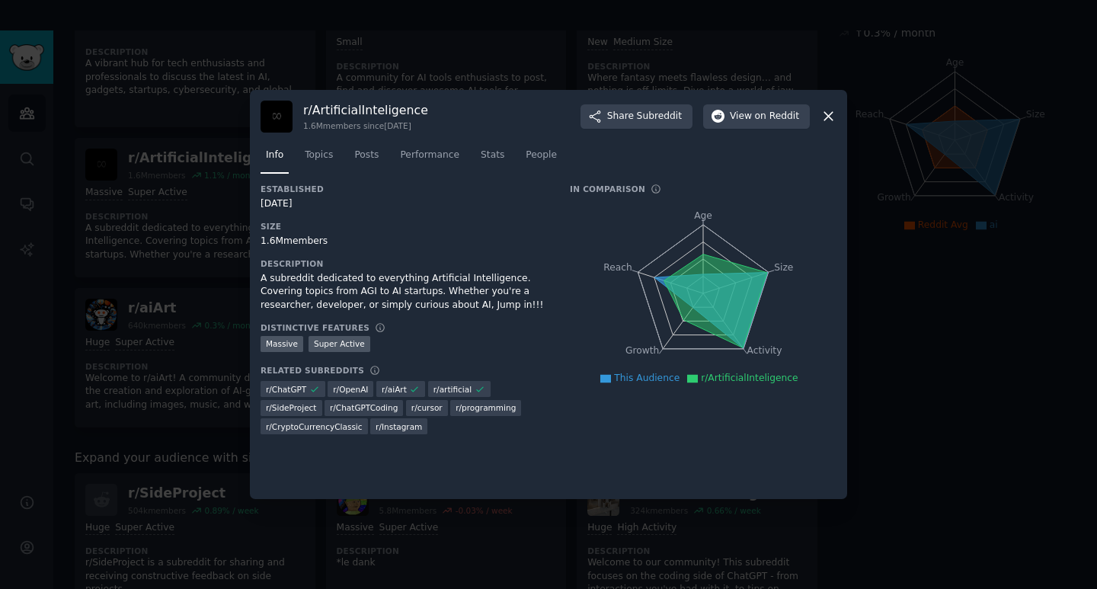
click at [824, 114] on icon at bounding box center [828, 116] width 16 height 16
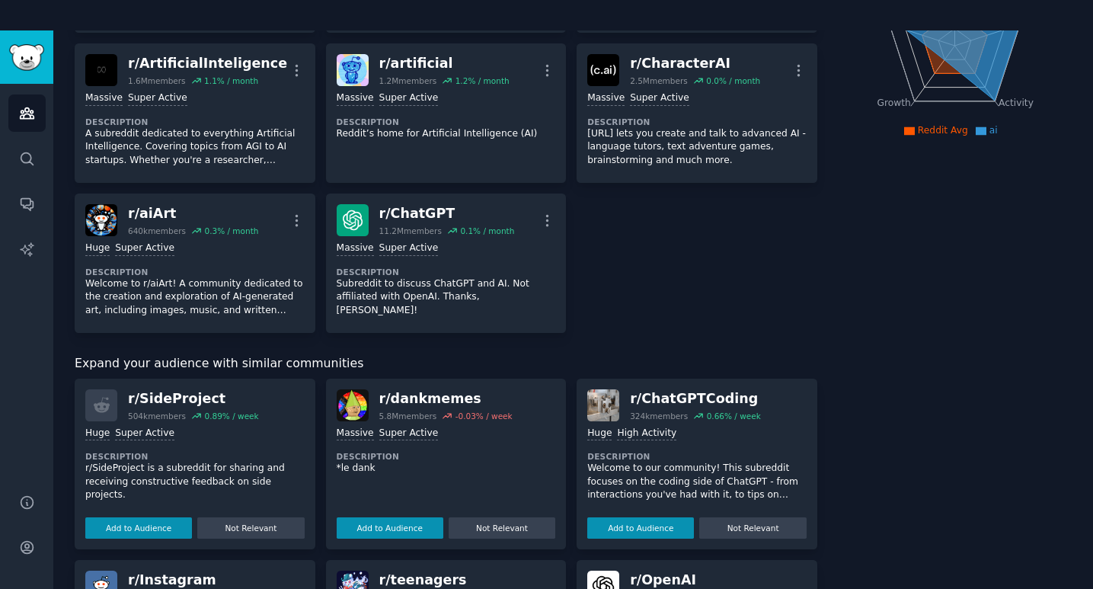
scroll to position [305, 0]
